Goal: Task Accomplishment & Management: Manage account settings

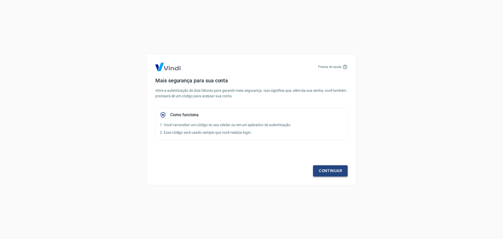
click at [334, 171] on link "Continuar" at bounding box center [330, 170] width 35 height 11
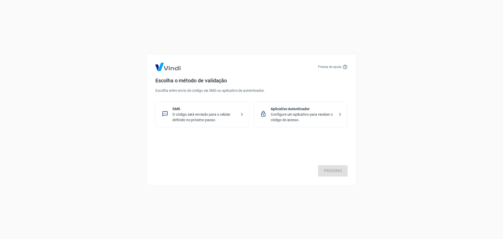
click at [195, 113] on p "O código será enviado para o celular definido no próximo passo." at bounding box center [204, 117] width 64 height 11
click at [339, 173] on link "Próximo" at bounding box center [333, 170] width 30 height 11
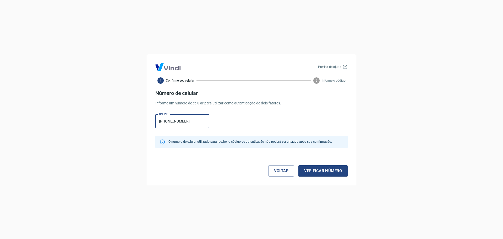
type input "[PHONE_NUMBER]"
click at [330, 172] on button "Verificar número" at bounding box center [322, 170] width 49 height 11
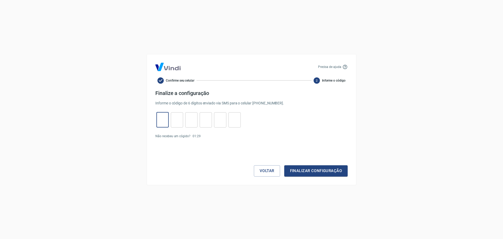
click at [161, 122] on input "tel" at bounding box center [162, 119] width 12 height 11
type input "0"
type input "3"
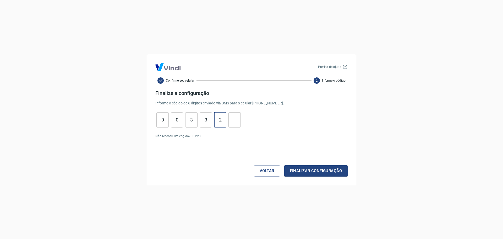
type input "2"
type input "0"
click at [323, 171] on button "Finalizar configuração" at bounding box center [315, 170] width 63 height 11
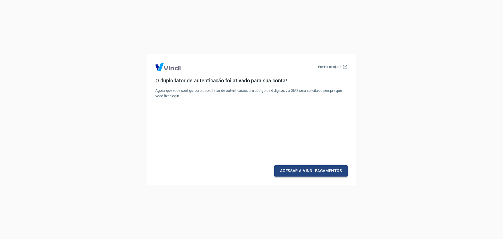
click at [323, 171] on link "Acessar a Vindi Pagamentos" at bounding box center [310, 170] width 73 height 11
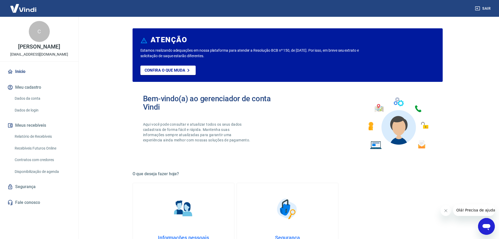
click at [448, 211] on button "Fechar mensagem da empresa" at bounding box center [446, 210] width 10 height 10
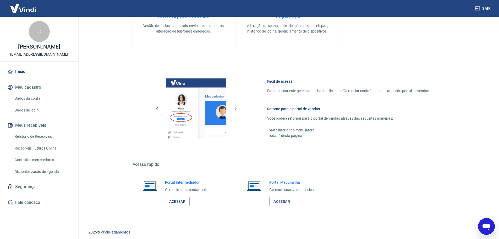
scroll to position [224, 0]
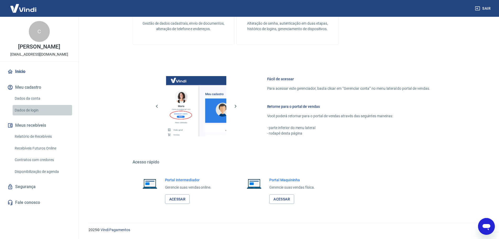
click at [26, 116] on link "Dados de login" at bounding box center [42, 110] width 59 height 11
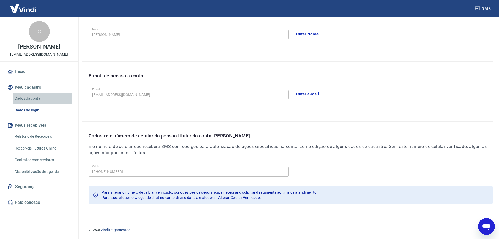
click at [31, 102] on link "Dados da conta" at bounding box center [42, 98] width 59 height 11
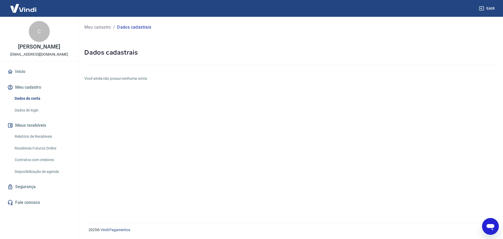
click at [24, 192] on link "Segurança" at bounding box center [39, 187] width 66 height 12
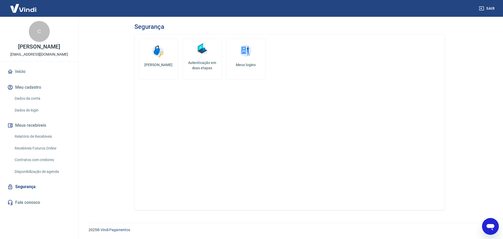
click at [29, 206] on link "Fale conosco" at bounding box center [39, 203] width 66 height 12
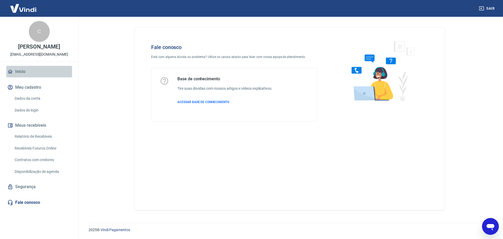
click at [31, 77] on link "Início" at bounding box center [39, 72] width 66 height 12
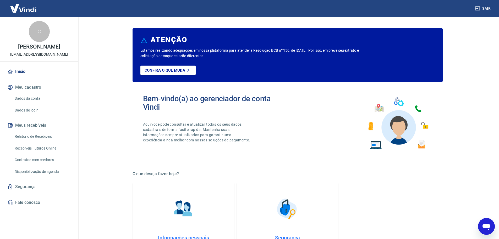
click at [47, 47] on p "[PERSON_NAME]" at bounding box center [39, 47] width 42 height 6
drag, startPoint x: 14, startPoint y: 60, endPoint x: 64, endPoint y: 61, distance: 49.8
click at [64, 57] on p "[EMAIL_ADDRESS][DOMAIN_NAME]" at bounding box center [39, 55] width 58 height 6
copy p "[EMAIL_ADDRESS][DOMAIN_NAME]"
